Goal: Check status: Check status

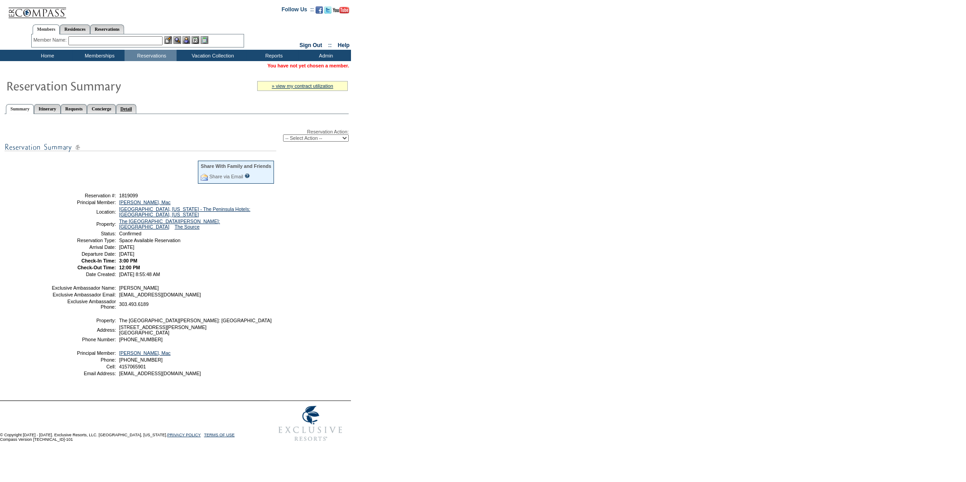
click at [137, 104] on link "Detail" at bounding box center [126, 109] width 21 height 10
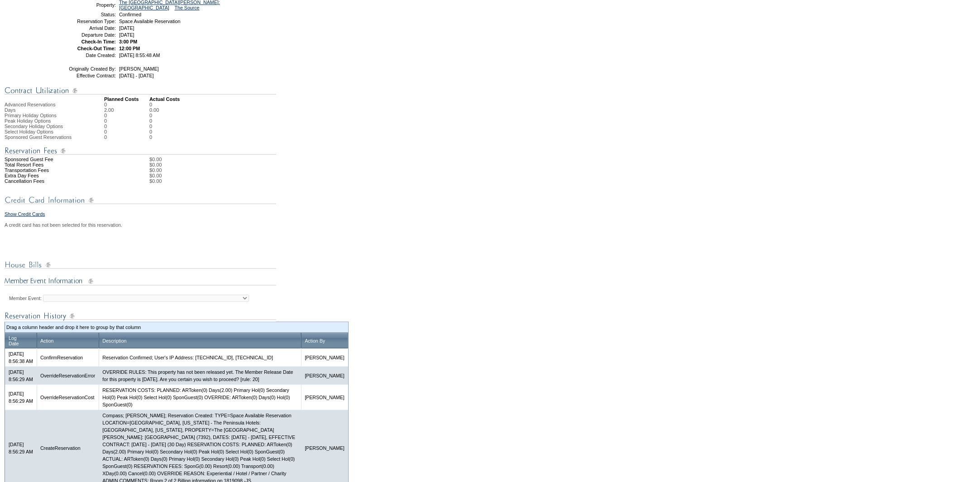
scroll to position [273, 0]
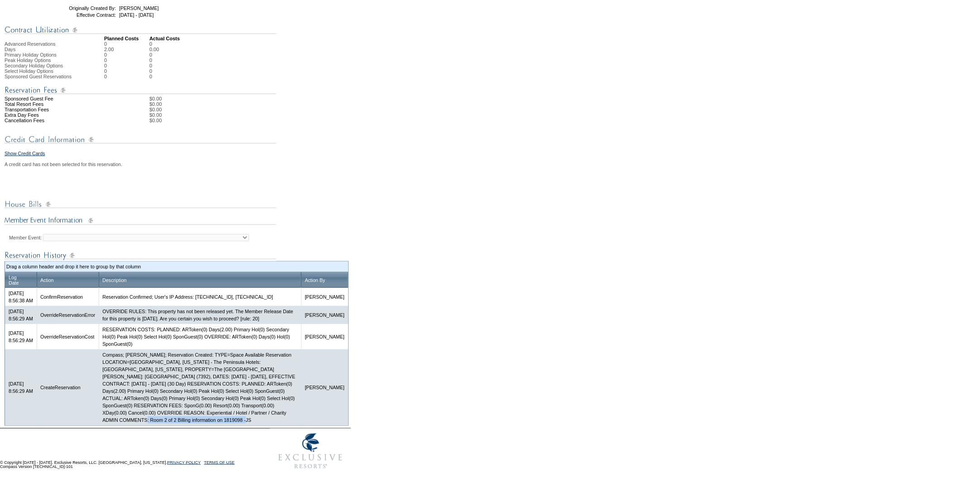
drag, startPoint x: 147, startPoint y: 422, endPoint x: 260, endPoint y: 422, distance: 113.2
click at [260, 422] on td "Compass; [PERSON_NAME]; Reservation Created: TYPE=Space Available Reservation L…" at bounding box center [200, 388] width 202 height 76
copy td "Room 2 of 2 Billing information on 1819098 -JS"
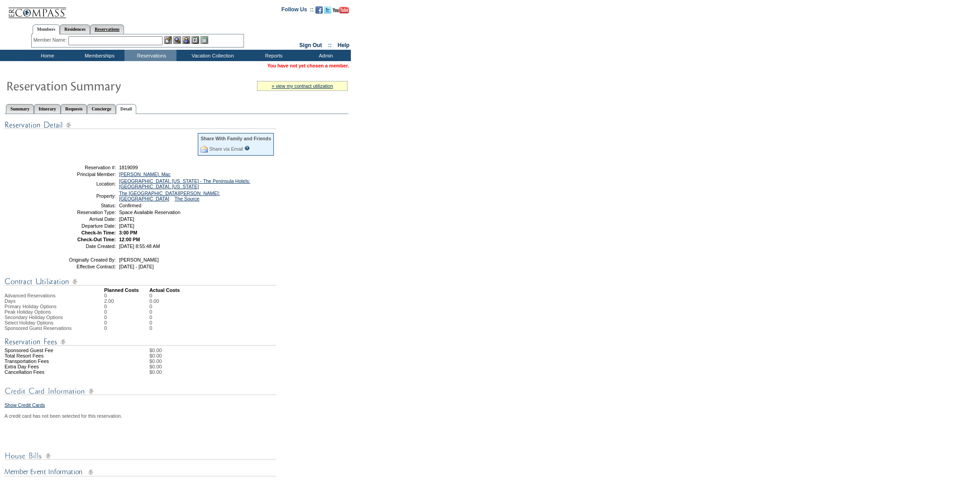
click at [115, 28] on link "Reservations" at bounding box center [107, 29] width 34 height 10
click at [90, 37] on input "text" at bounding box center [86, 40] width 40 height 9
paste input "1818982"
type input "1818982"
click at [115, 42] on img at bounding box center [112, 40] width 8 height 8
